Goal: Transaction & Acquisition: Subscribe to service/newsletter

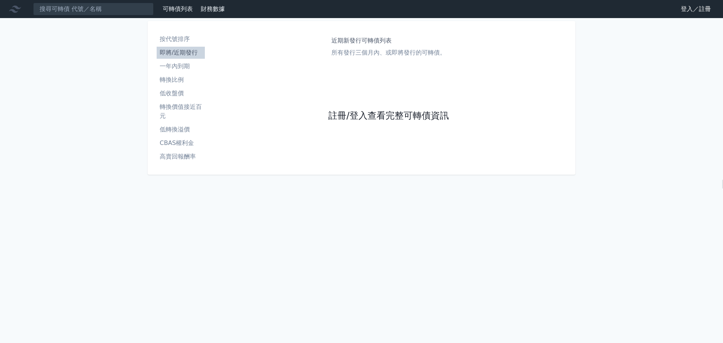
click at [379, 112] on link "註冊/登入查看完整可轉債資訊" at bounding box center [388, 116] width 121 height 12
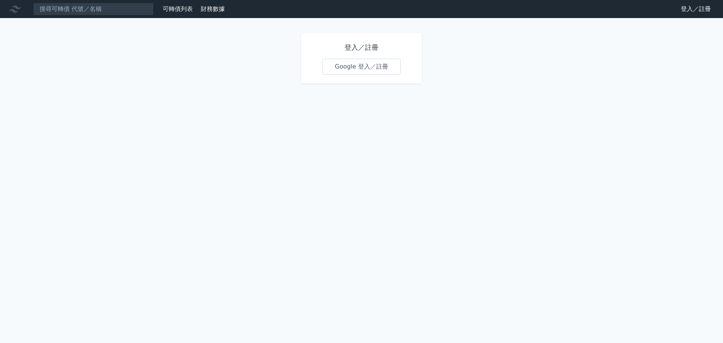
click at [359, 66] on link "Google 登入／註冊" at bounding box center [361, 67] width 78 height 16
